Goal: Task Accomplishment & Management: Manage account settings

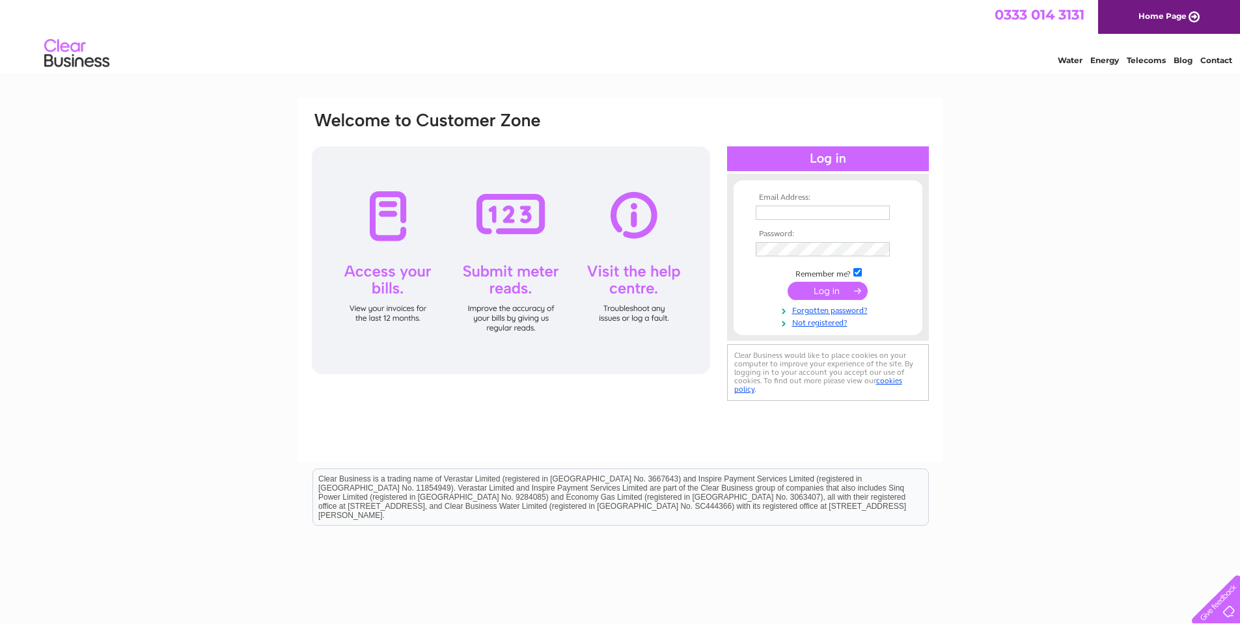
type input "[EMAIL_ADDRESS][DOMAIN_NAME]"
click at [849, 290] on input "submit" at bounding box center [828, 291] width 80 height 18
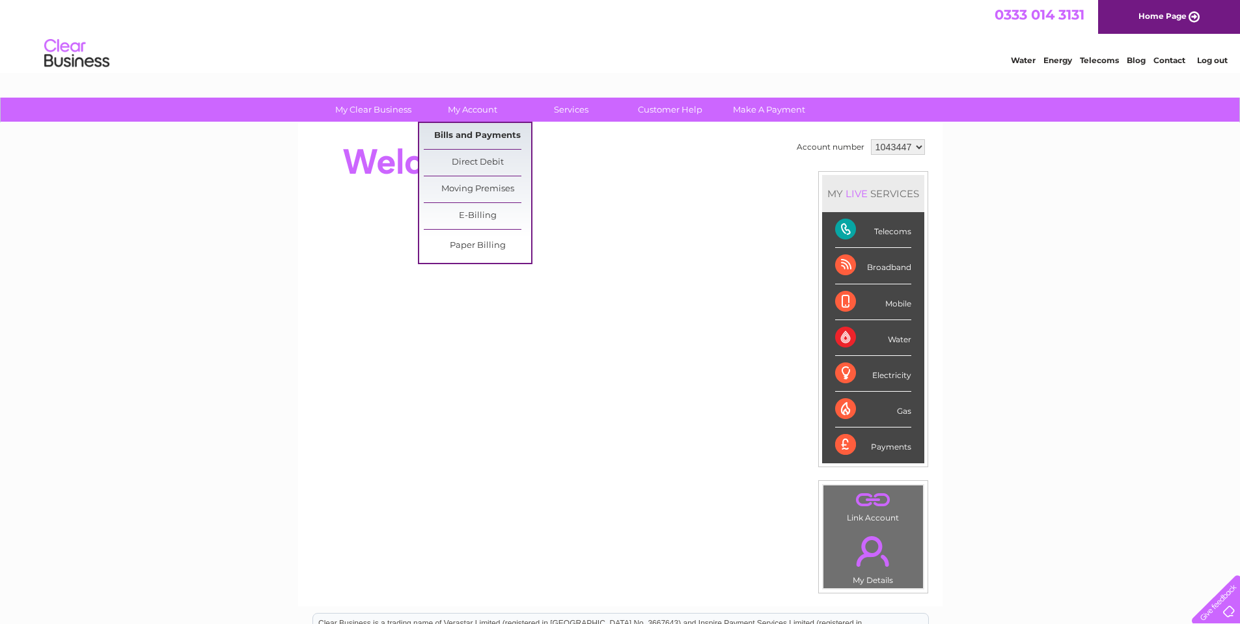
click at [501, 133] on link "Bills and Payments" at bounding box center [477, 136] width 107 height 26
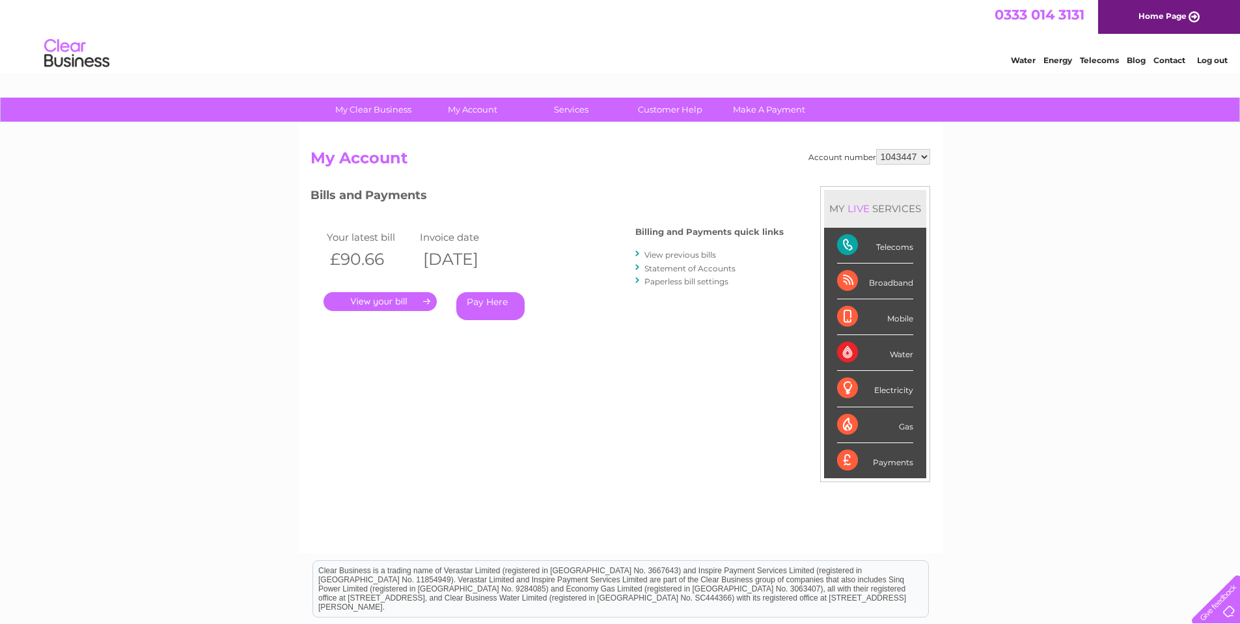
click at [420, 303] on link "." at bounding box center [380, 301] width 113 height 19
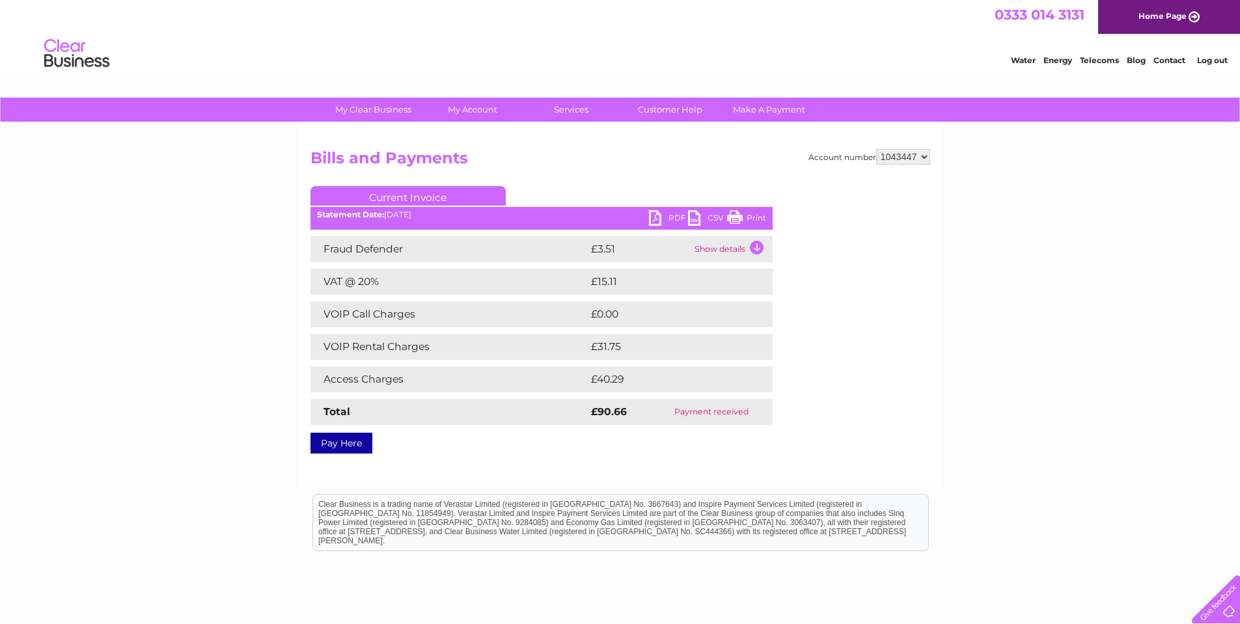
click at [751, 216] on link "Print" at bounding box center [746, 219] width 39 height 19
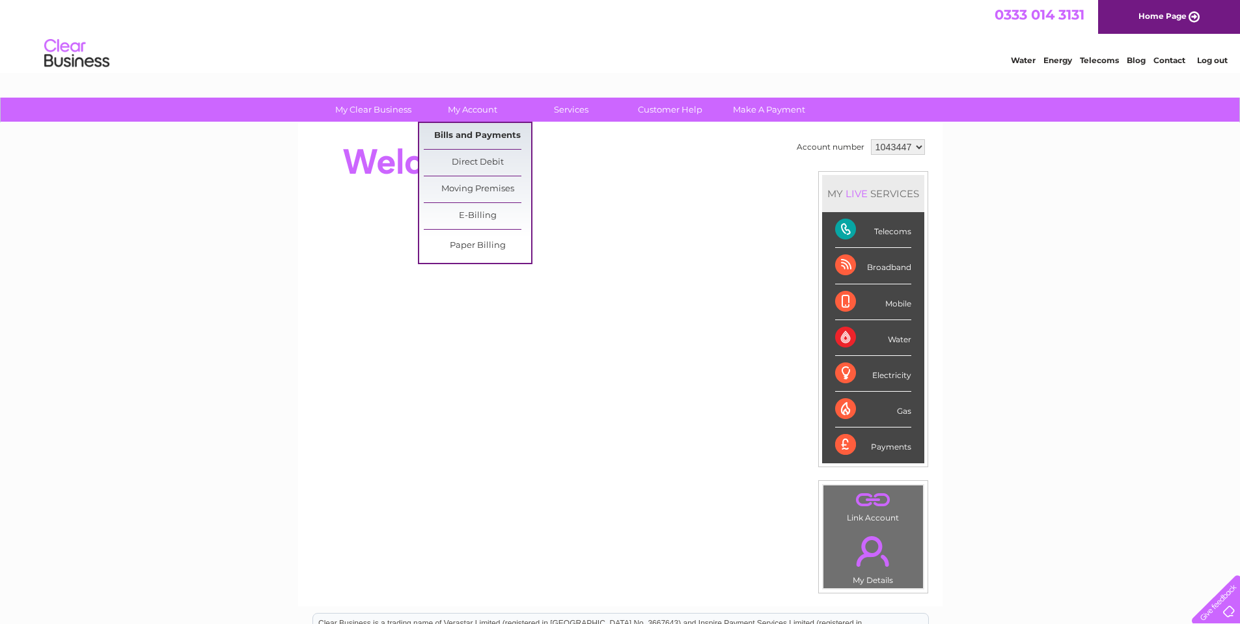
click at [467, 141] on link "Bills and Payments" at bounding box center [477, 136] width 107 height 26
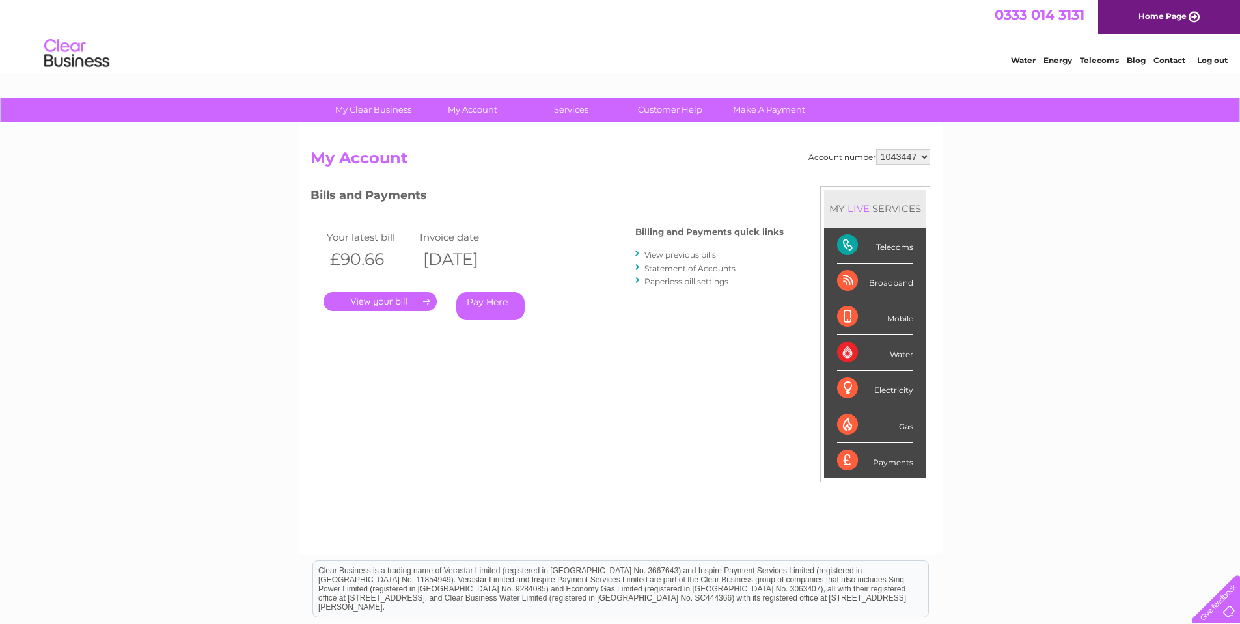
click at [391, 306] on link "." at bounding box center [380, 301] width 113 height 19
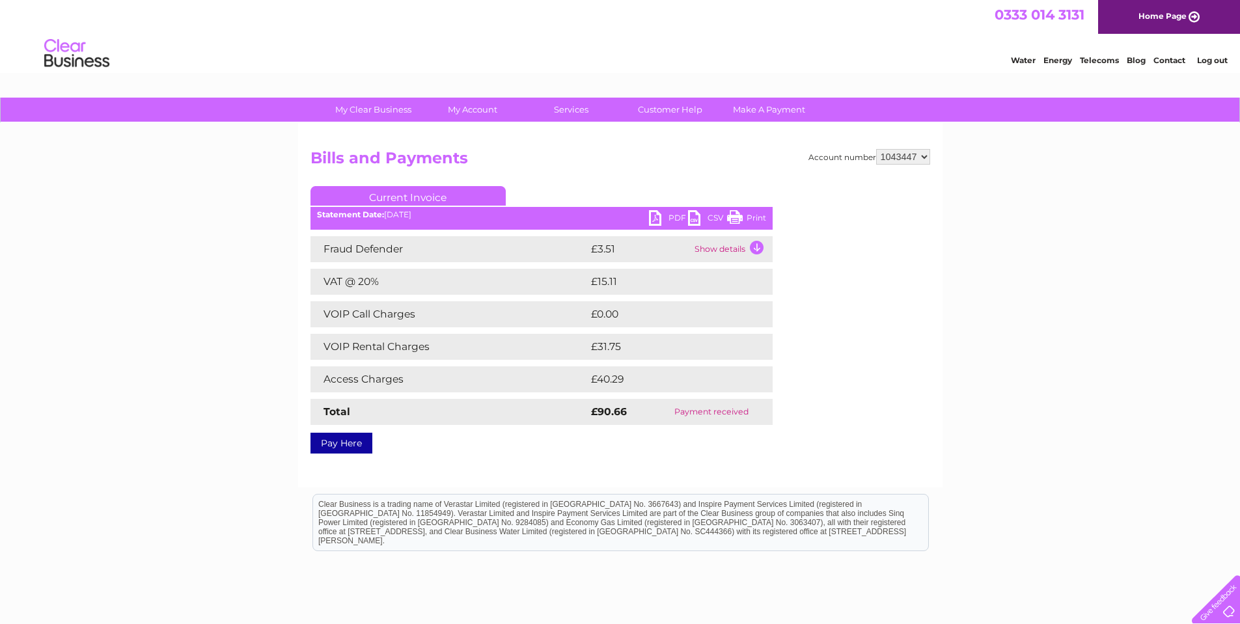
click at [747, 216] on link "Print" at bounding box center [746, 219] width 39 height 19
